Goal: Task Accomplishment & Management: Use online tool/utility

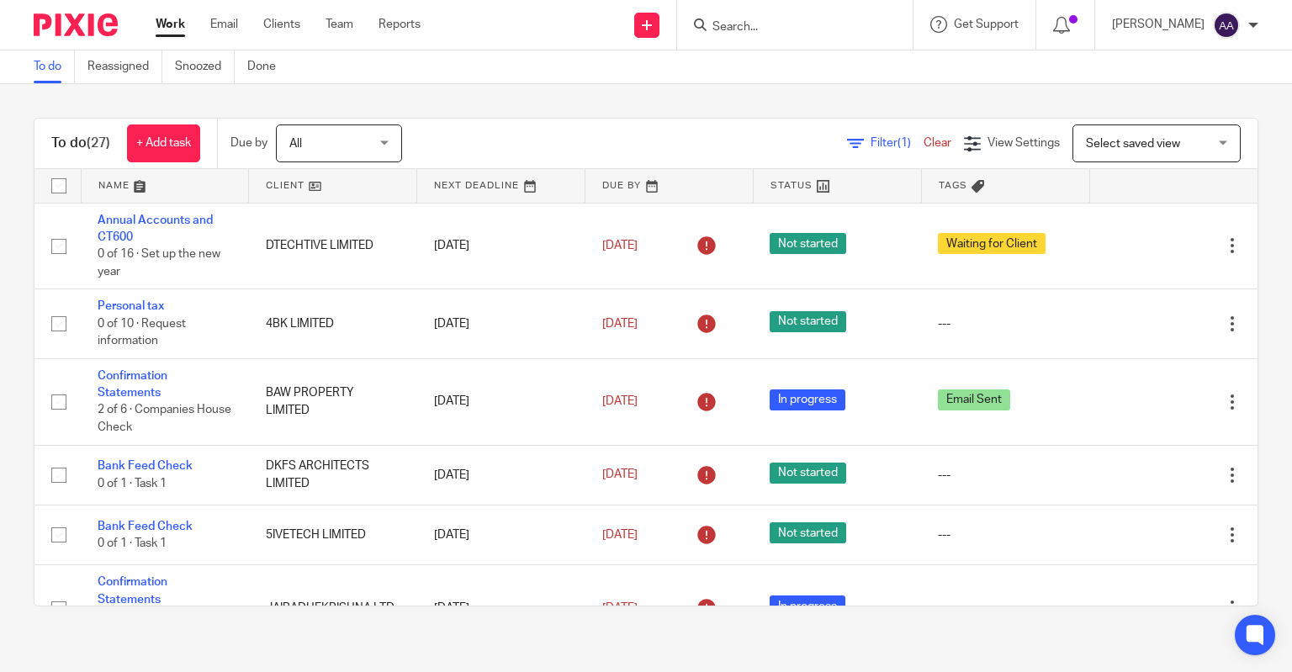
click at [750, 23] on input "Search" at bounding box center [785, 27] width 151 height 15
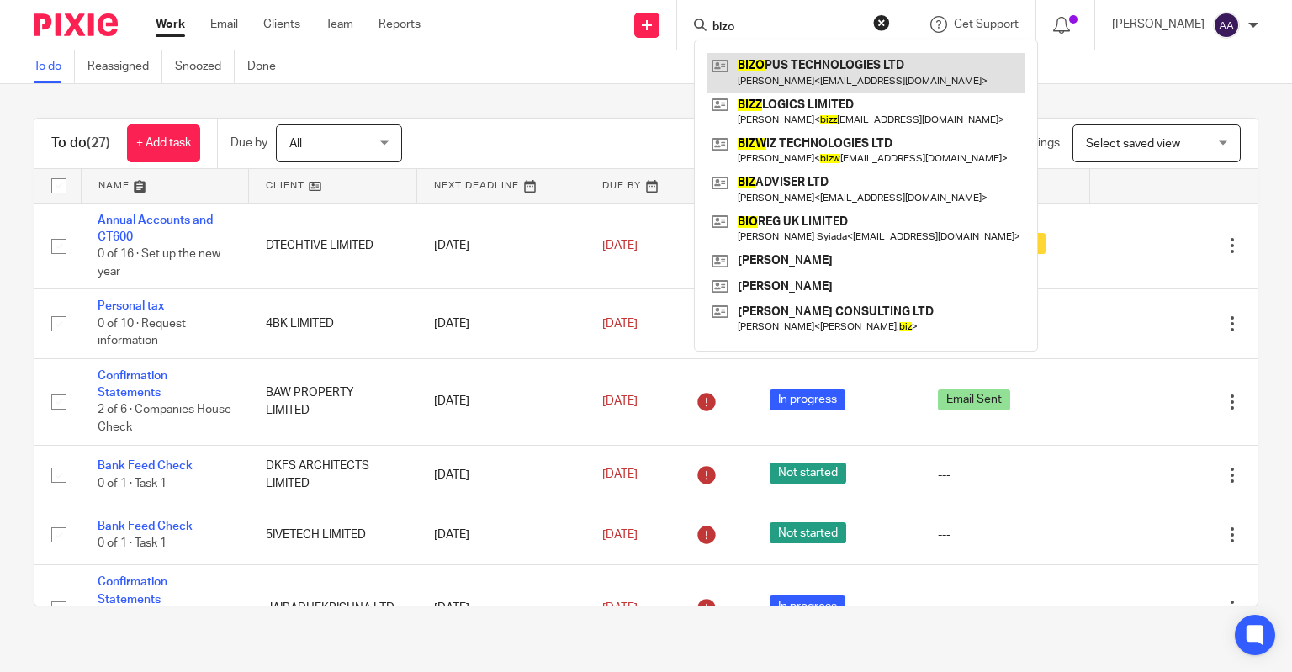
type input "bizo"
click at [789, 68] on link at bounding box center [865, 72] width 317 height 39
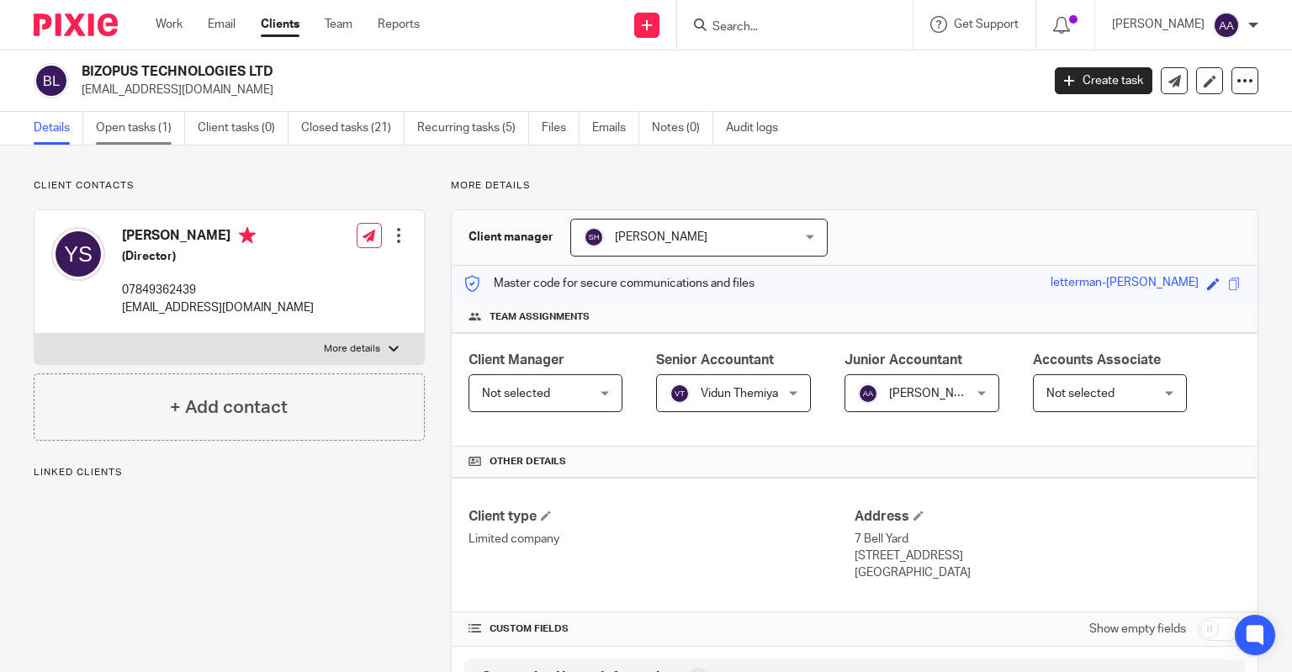
click at [158, 130] on link "Open tasks (1)" at bounding box center [140, 128] width 89 height 33
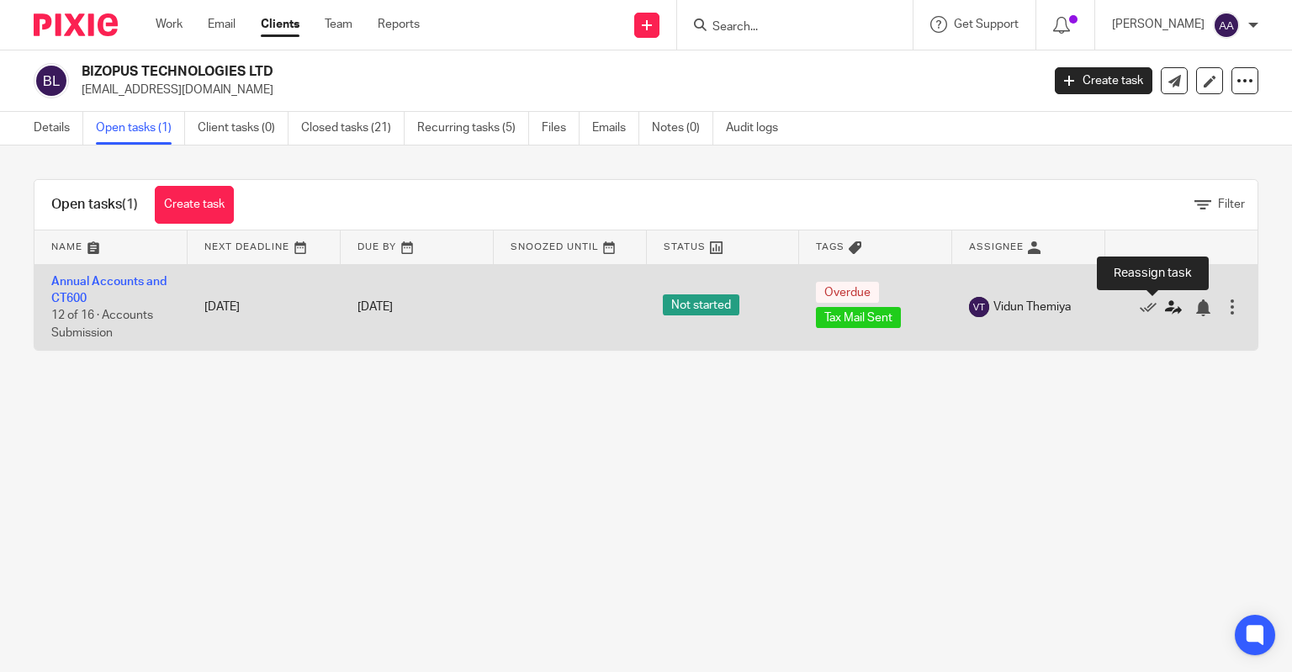
click at [1165, 306] on icon at bounding box center [1173, 307] width 17 height 17
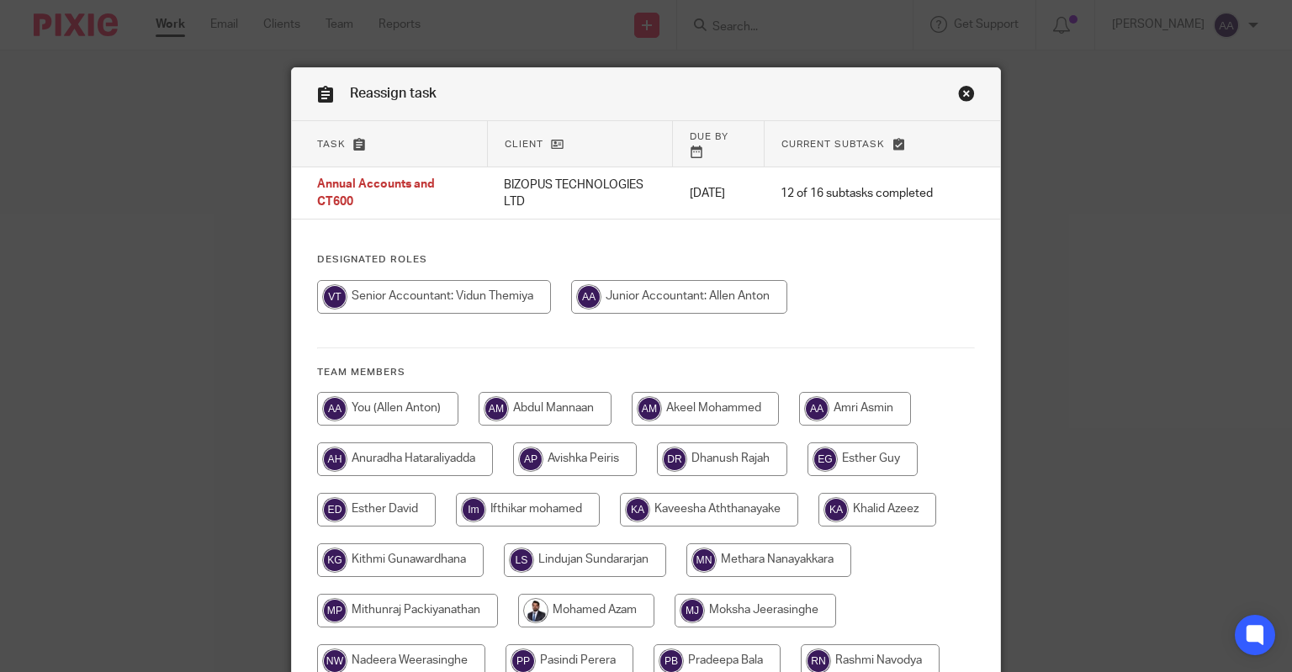
click at [734, 285] on input "radio" at bounding box center [679, 297] width 216 height 34
radio input "true"
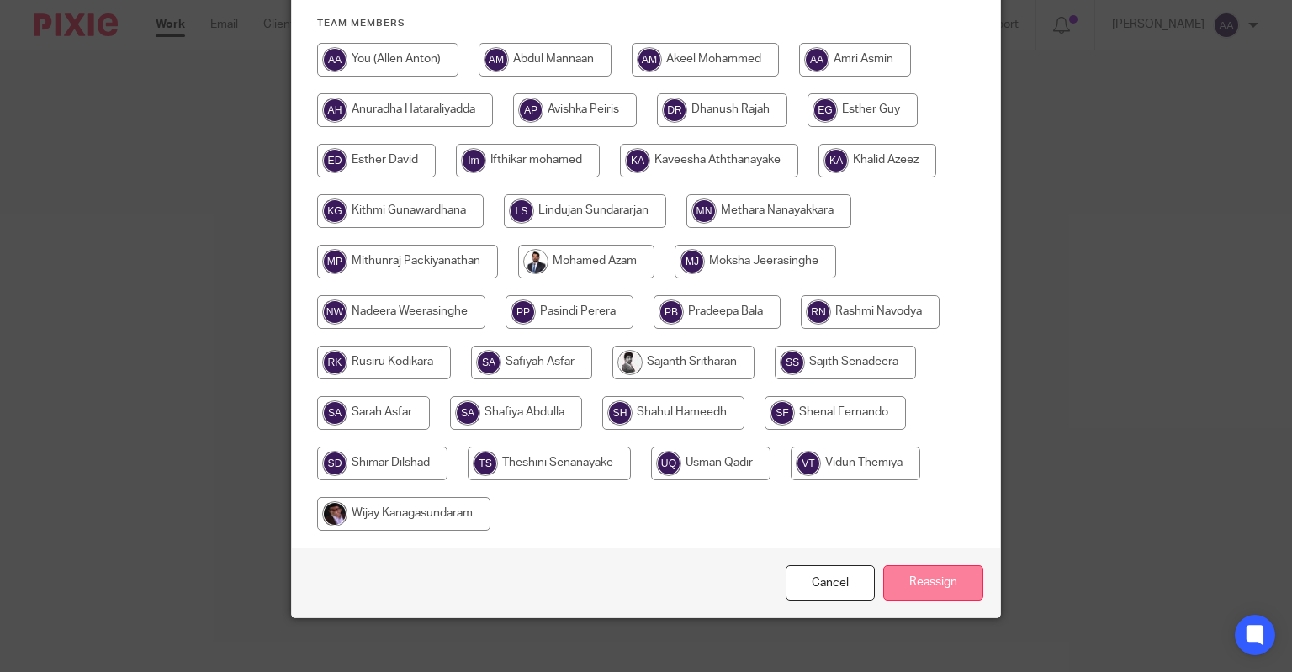
click at [924, 565] on input "Reassign" at bounding box center [933, 583] width 100 height 36
